Goal: Information Seeking & Learning: Learn about a topic

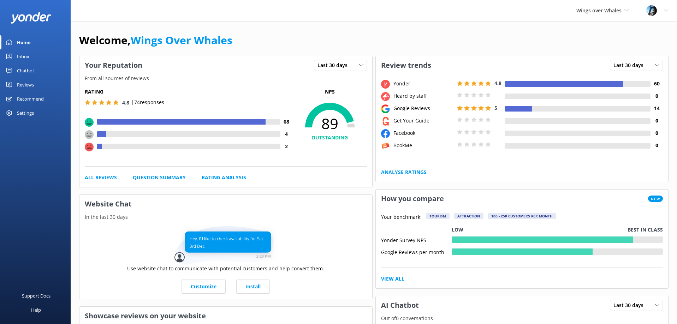
click at [24, 82] on div "Reviews" at bounding box center [25, 85] width 17 height 14
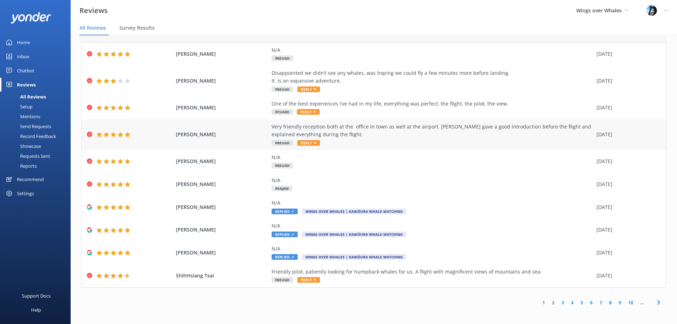
scroll to position [14, 0]
click at [552, 302] on link "2" at bounding box center [553, 302] width 10 height 7
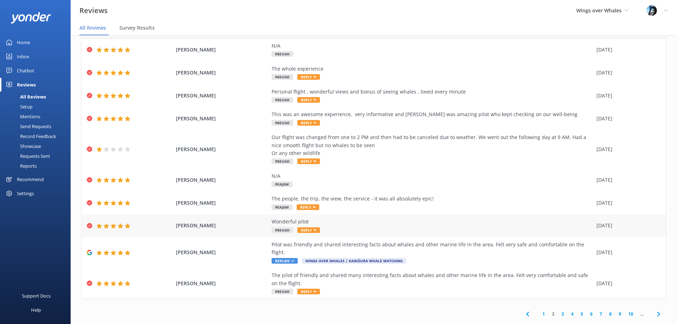
scroll to position [30, 0]
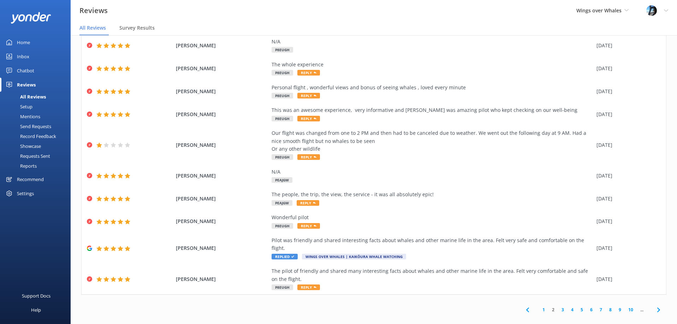
click at [565, 306] on link "3" at bounding box center [563, 309] width 10 height 7
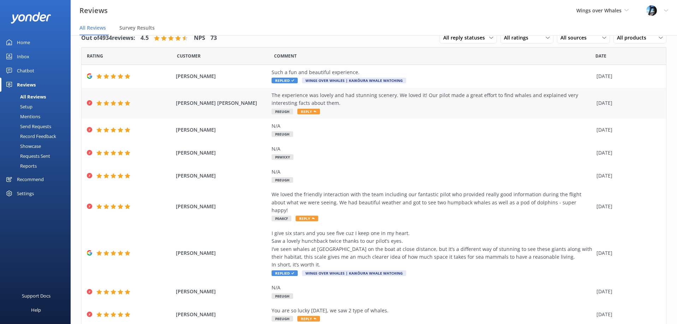
scroll to position [14, 0]
